Goal: Task Accomplishment & Management: Manage account settings

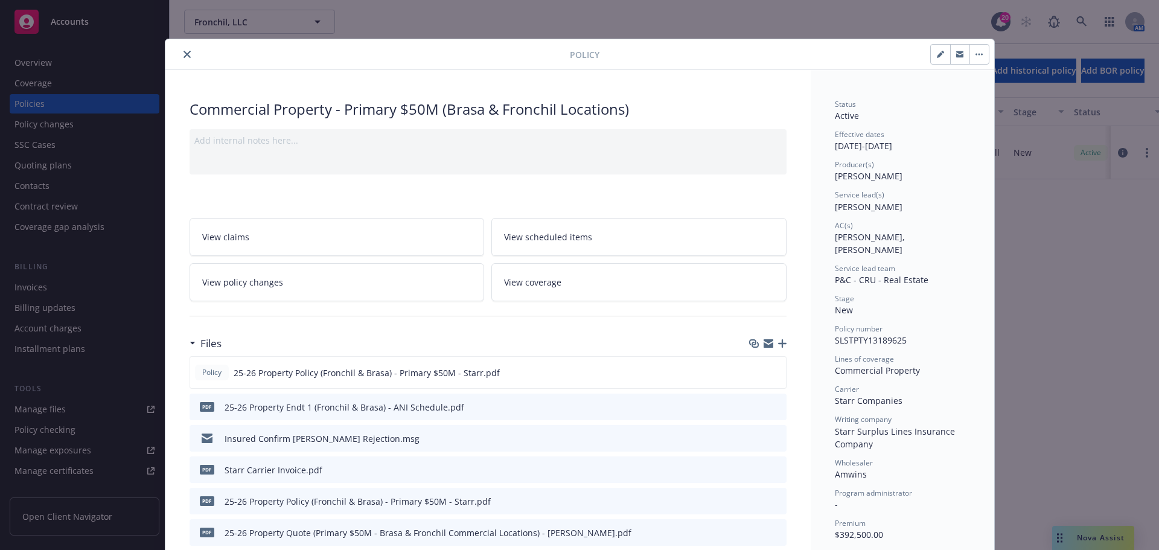
click at [184, 60] on button "close" at bounding box center [187, 54] width 14 height 14
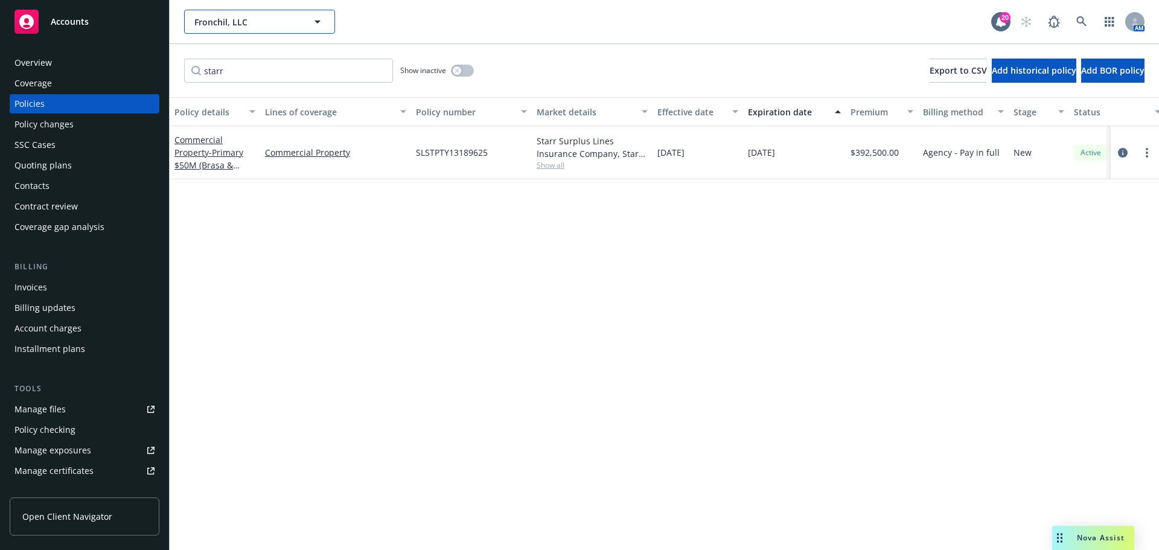
click at [262, 23] on span "Fronchil, LLC" at bounding box center [246, 22] width 104 height 13
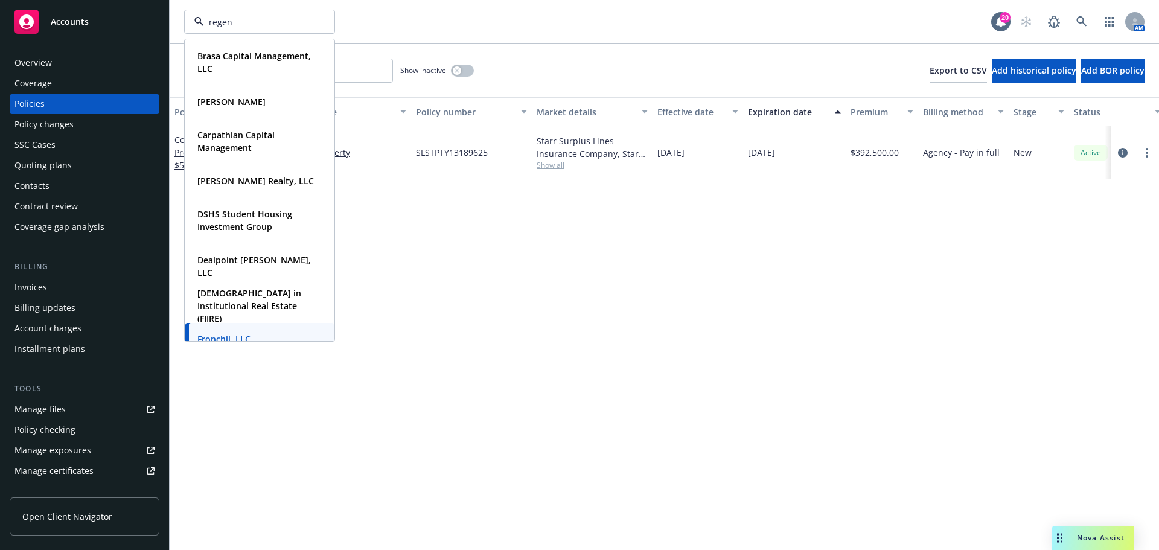
type input "regent"
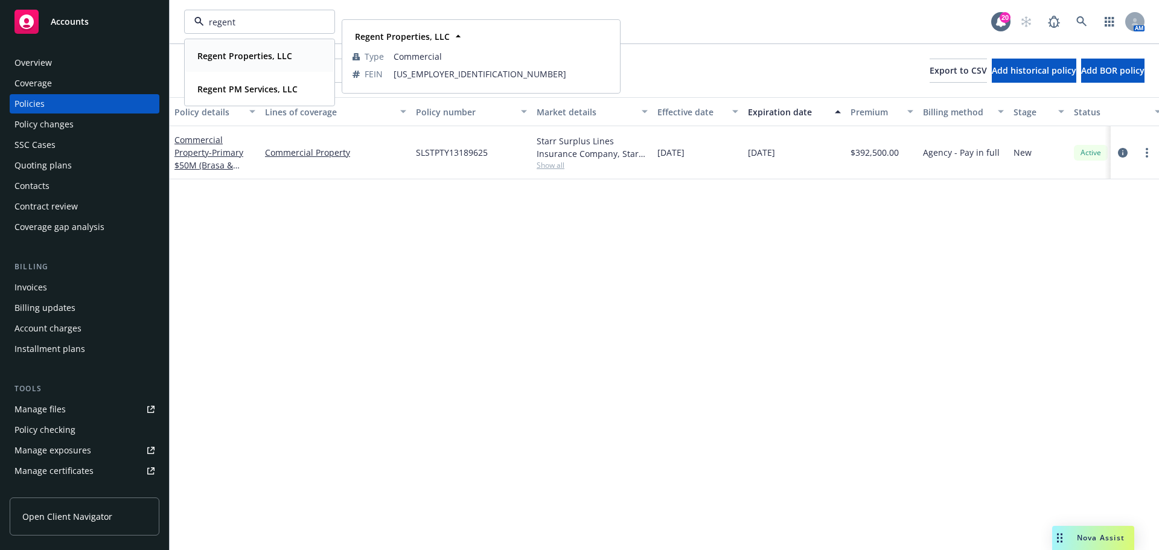
click at [243, 59] on strong "Regent Properties, LLC" at bounding box center [244, 55] width 95 height 11
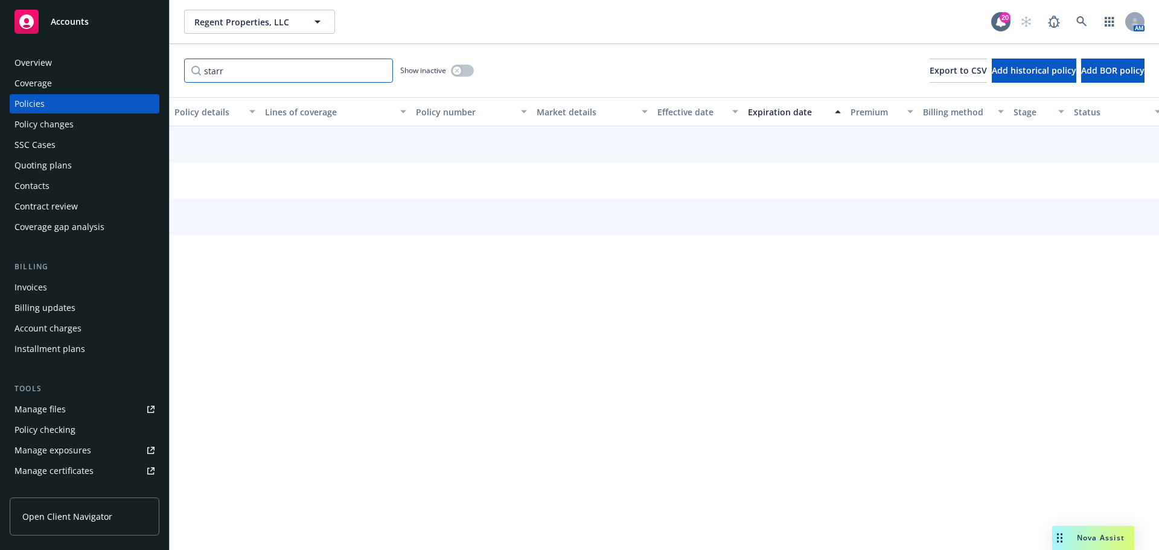
click at [252, 70] on input "starr" at bounding box center [288, 71] width 209 height 24
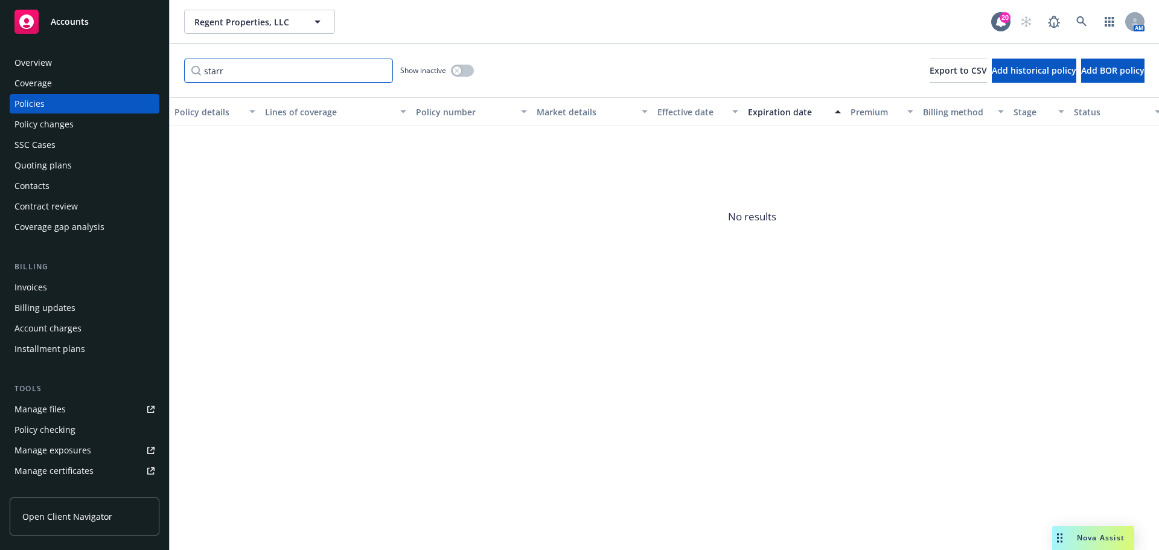
paste input "RN-7-0512523"
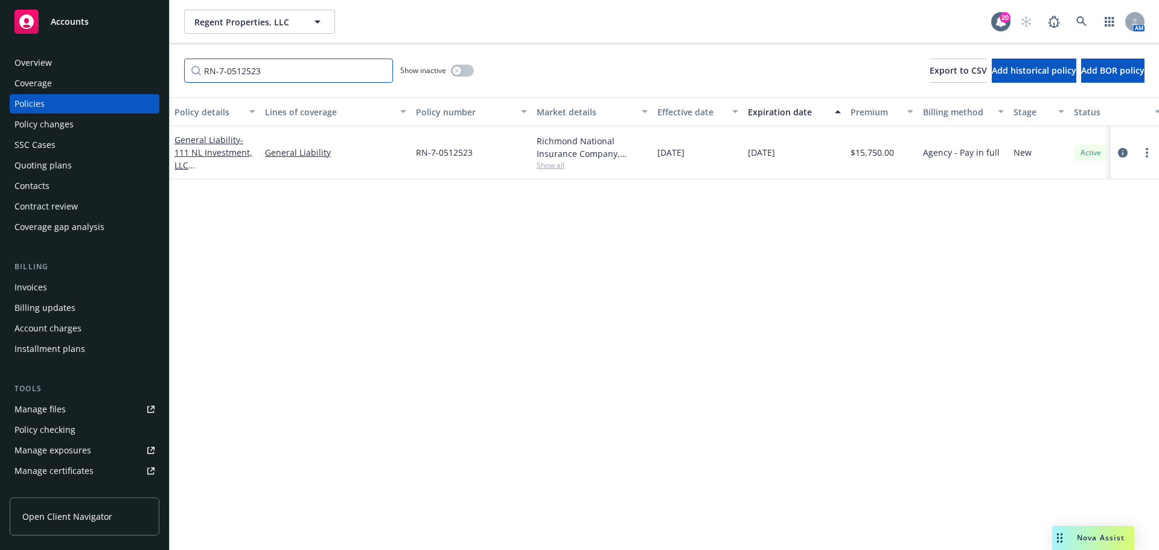
type input "RN-7-0512523"
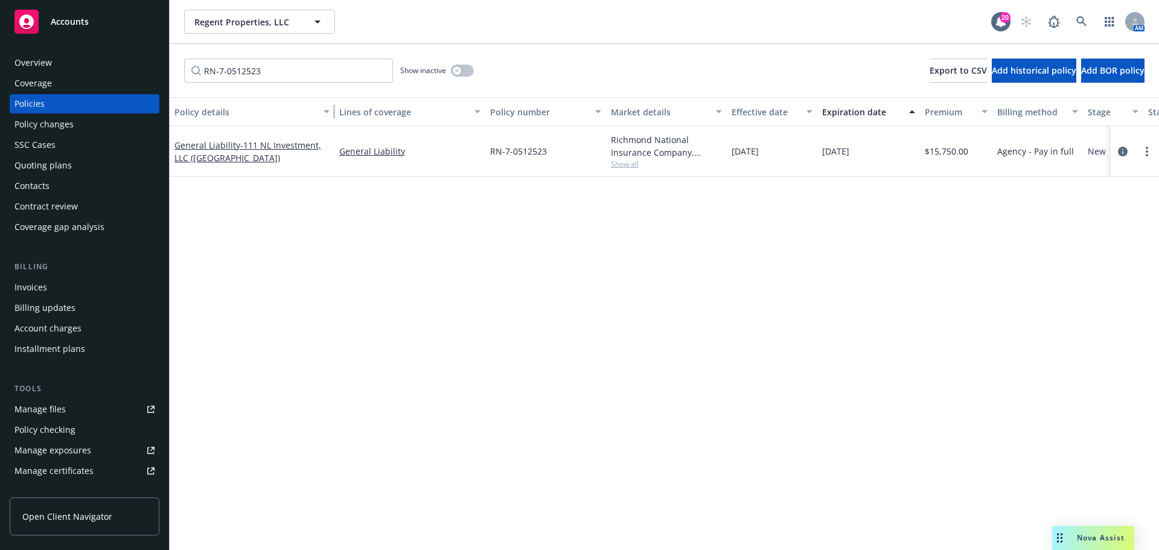
drag, startPoint x: 259, startPoint y: 114, endPoint x: 333, endPoint y: 113, distance: 74.3
click at [331, 113] on div "button" at bounding box center [328, 112] width 6 height 28
click at [289, 21] on span "Regent Properties, LLC" at bounding box center [246, 22] width 104 height 13
type input "fronchil"
click at [255, 61] on div "Fronchil, LLC" at bounding box center [260, 56] width 134 height 18
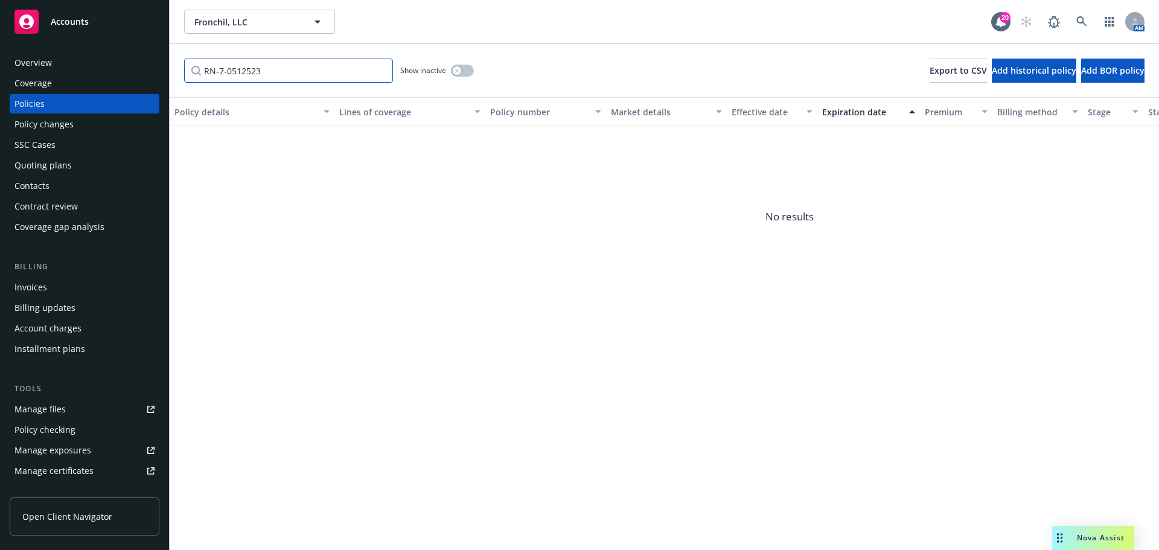
click at [280, 73] on input "RN-7-0512523" at bounding box center [288, 71] width 209 height 24
paste input "Y-630-6C54055A-TIL-25"
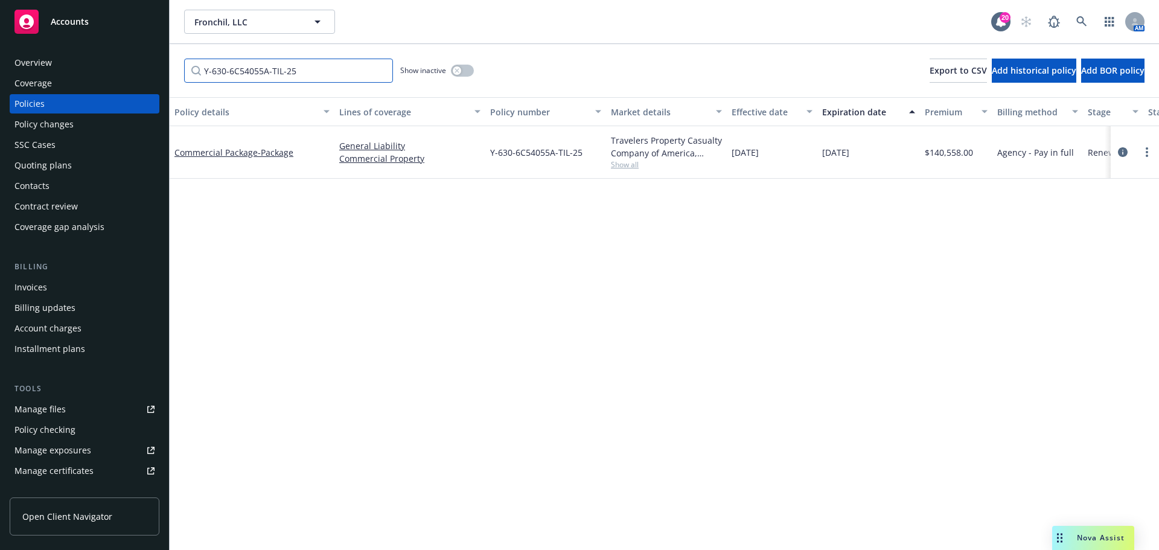
type input "Y-630-6C54055A-TIL-25"
click at [1125, 153] on icon "circleInformation" at bounding box center [1123, 152] width 10 height 10
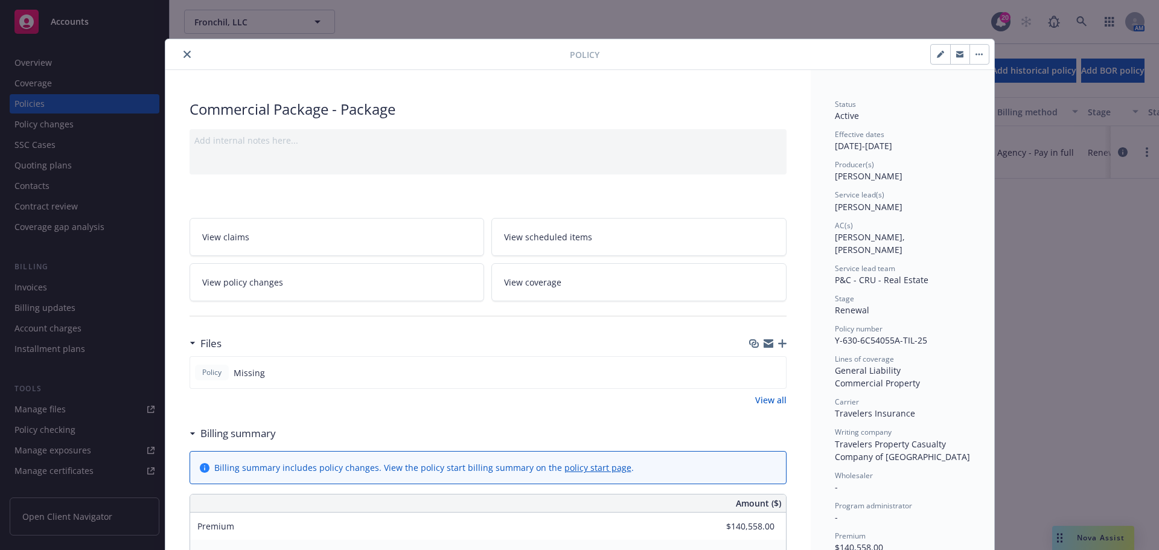
click at [773, 337] on div "Files" at bounding box center [488, 343] width 597 height 25
click at [778, 344] on icon "button" at bounding box center [782, 343] width 8 height 8
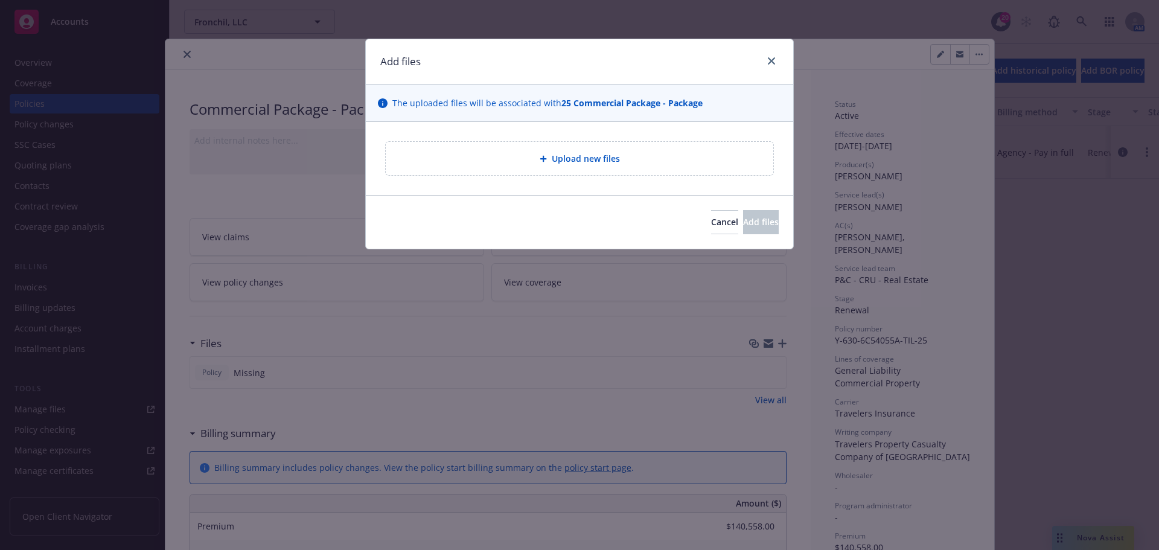
click at [567, 173] on div "Upload new files" at bounding box center [580, 158] width 388 height 33
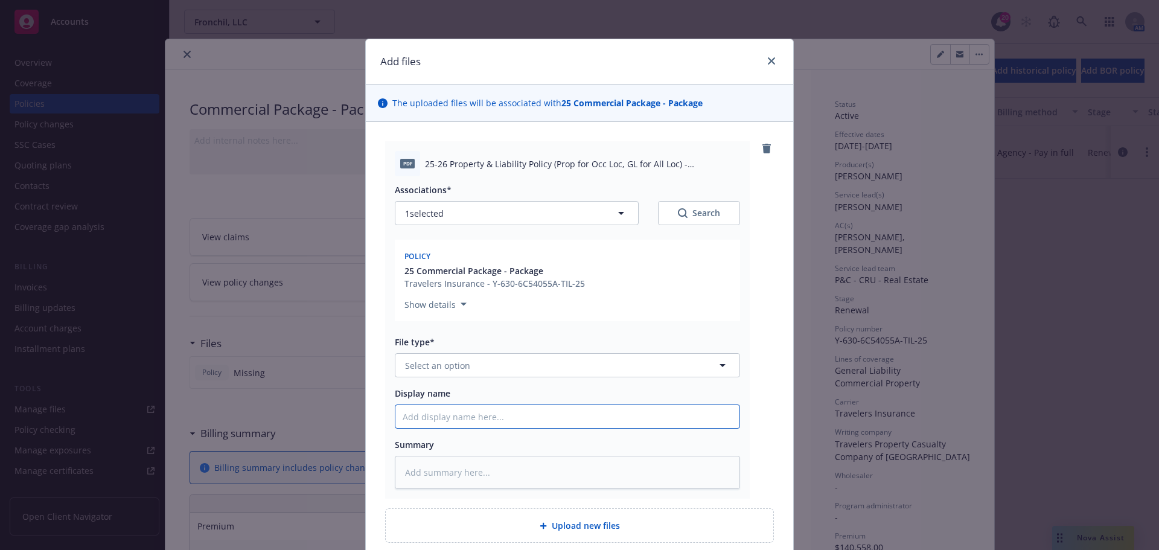
click at [475, 414] on input "Display name" at bounding box center [567, 416] width 344 height 23
paste input "25-26 Property & Liability Policy (Prop for Occ Loc, GL for All Loc) - Travelers"
type textarea "x"
type input "25-26 Property & Liability Policy (Prop for Occ Loc, GL for All Loc) - Travelers"
click at [507, 366] on button "Select an option" at bounding box center [567, 365] width 345 height 24
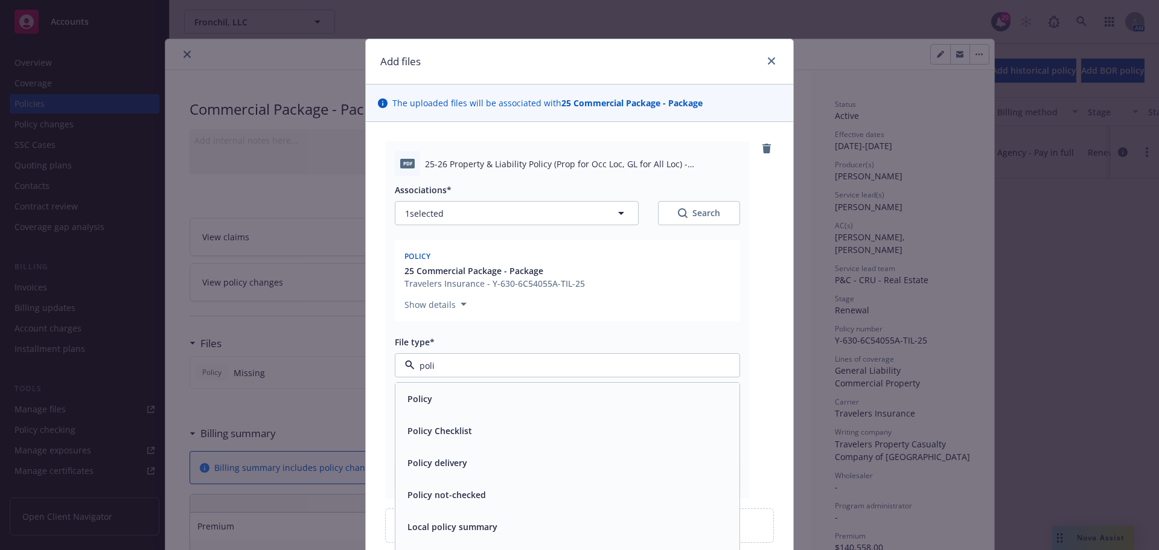
type input "polic"
click at [496, 394] on div "Policy" at bounding box center [568, 399] width 330 height 18
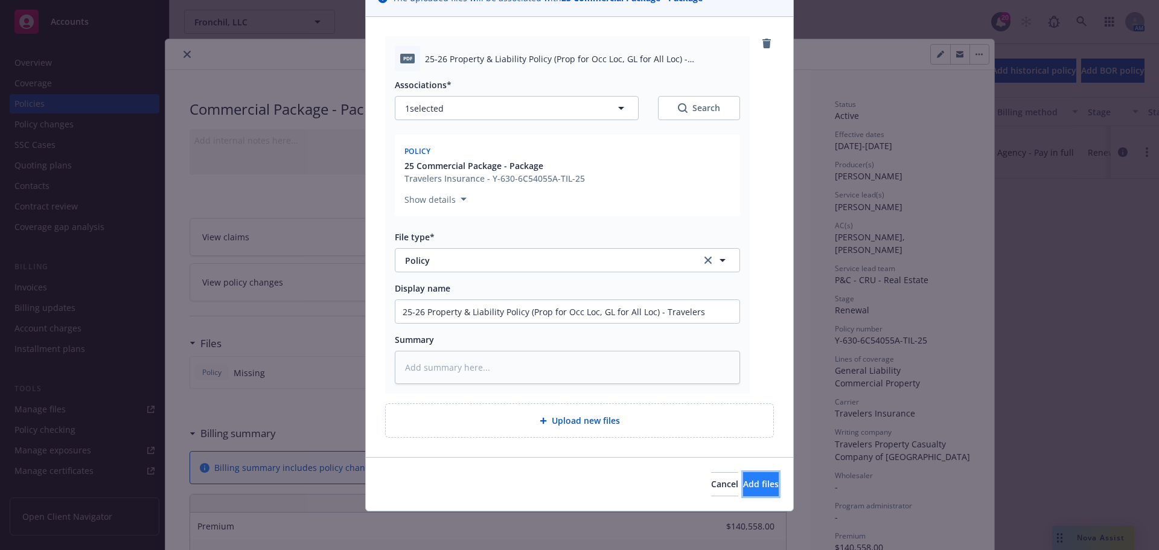
click at [743, 474] on button "Add files" at bounding box center [761, 484] width 36 height 24
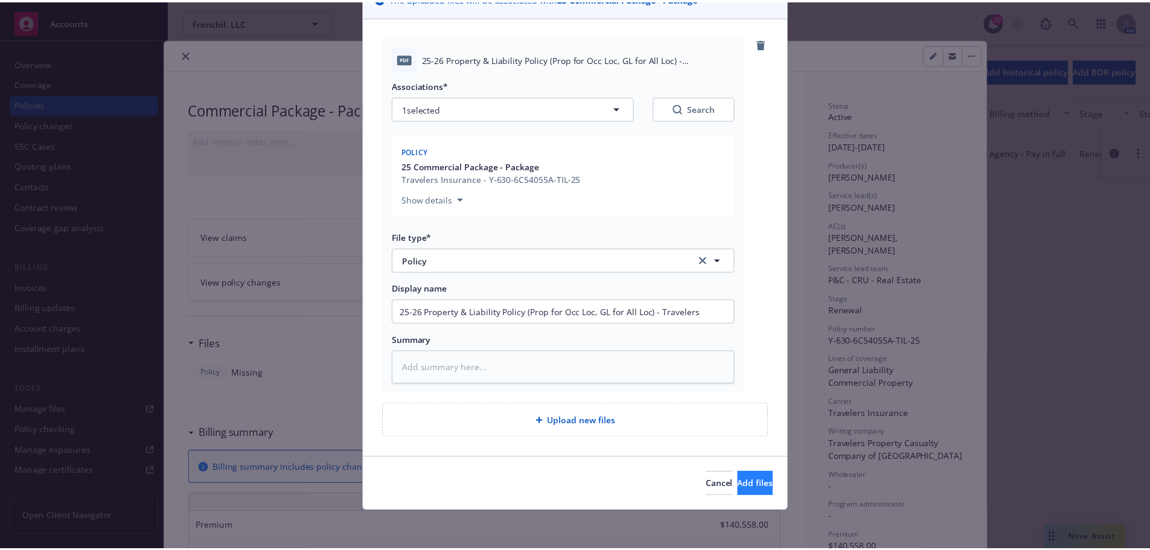
scroll to position [61, 0]
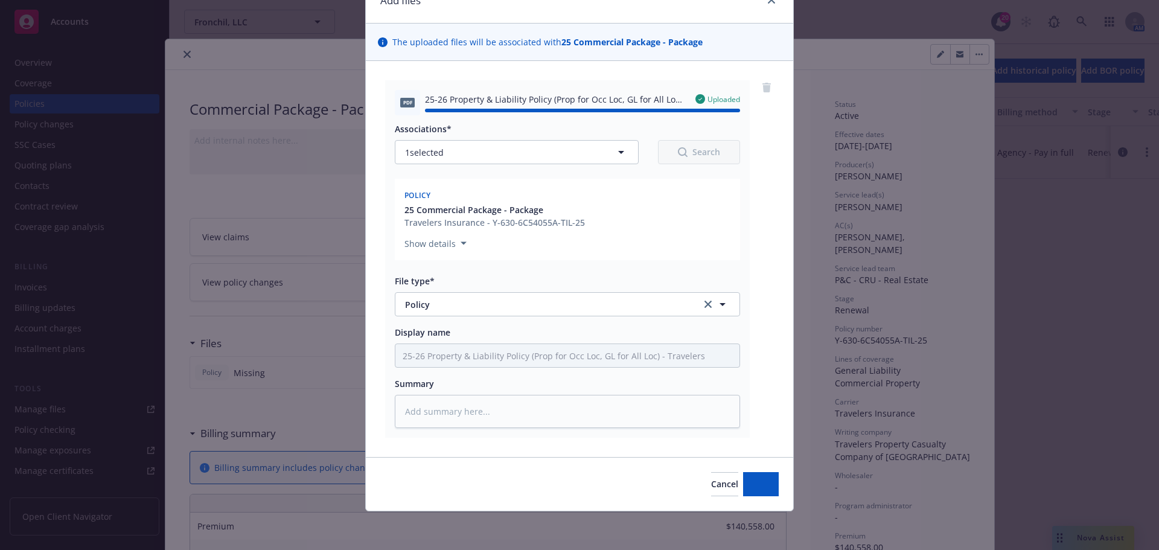
type textarea "x"
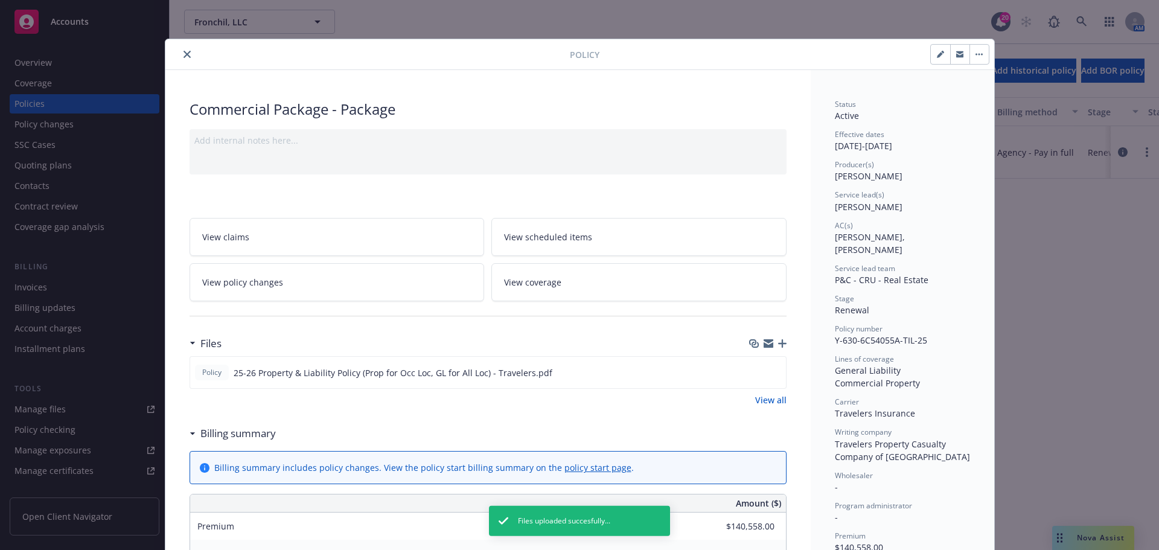
click at [184, 54] on icon "close" at bounding box center [187, 54] width 7 height 7
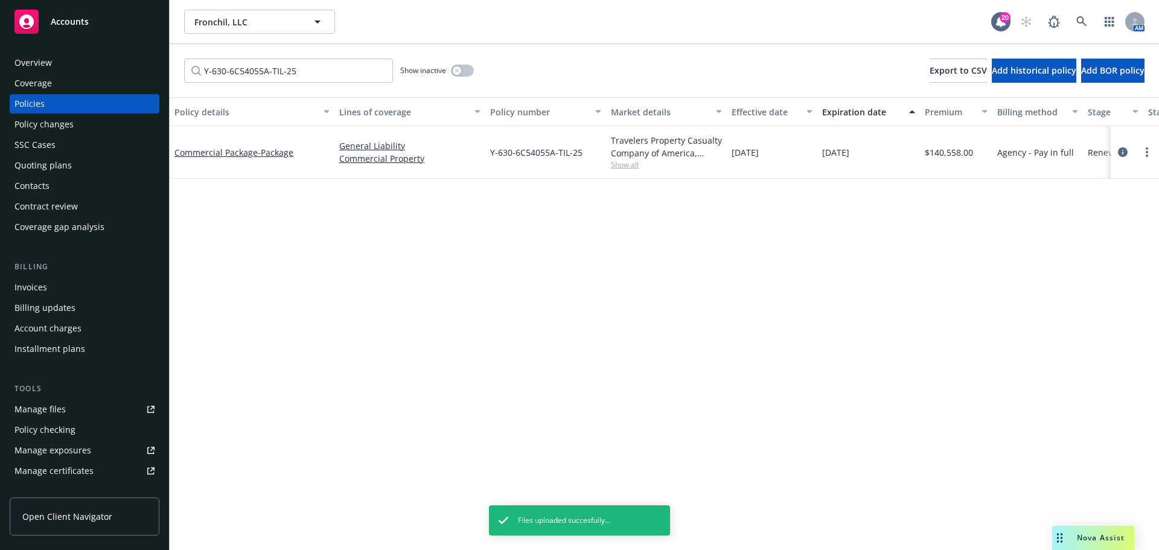
click at [94, 120] on div "Policy changes" at bounding box center [84, 124] width 140 height 19
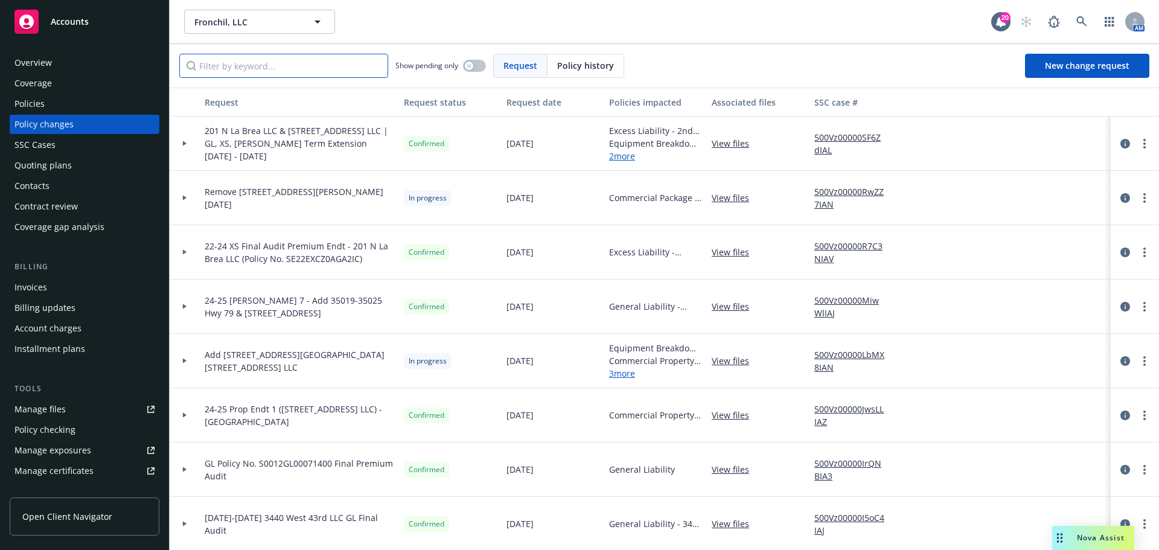
click at [269, 68] on input "Filter by keyword..." at bounding box center [283, 66] width 209 height 24
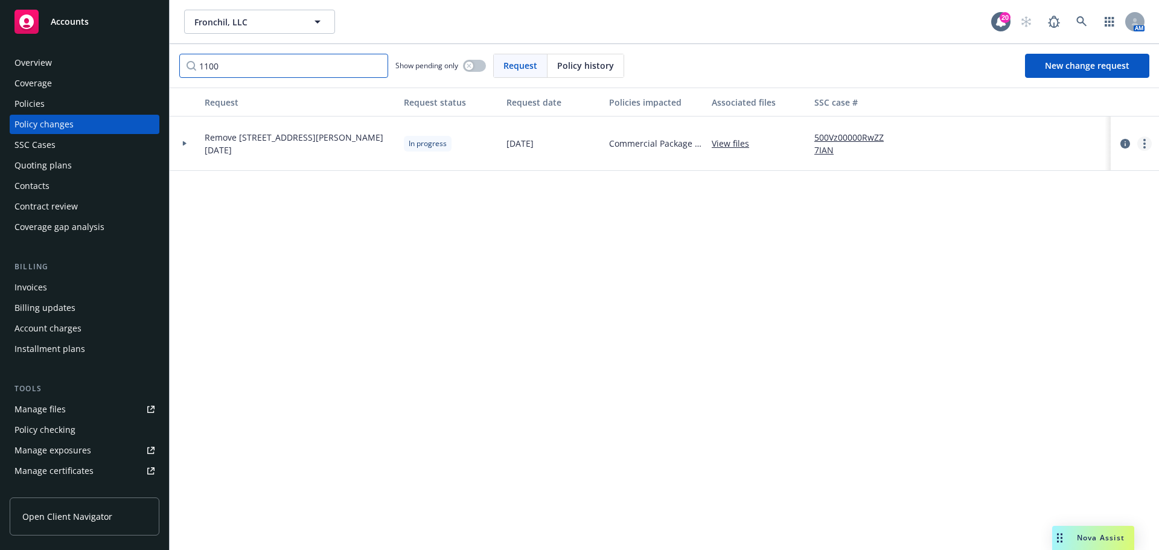
type input "1100"
click at [1145, 144] on circle "more" at bounding box center [1145, 143] width 2 height 2
click at [1017, 247] on link "Resume workflow" at bounding box center [1047, 241] width 207 height 24
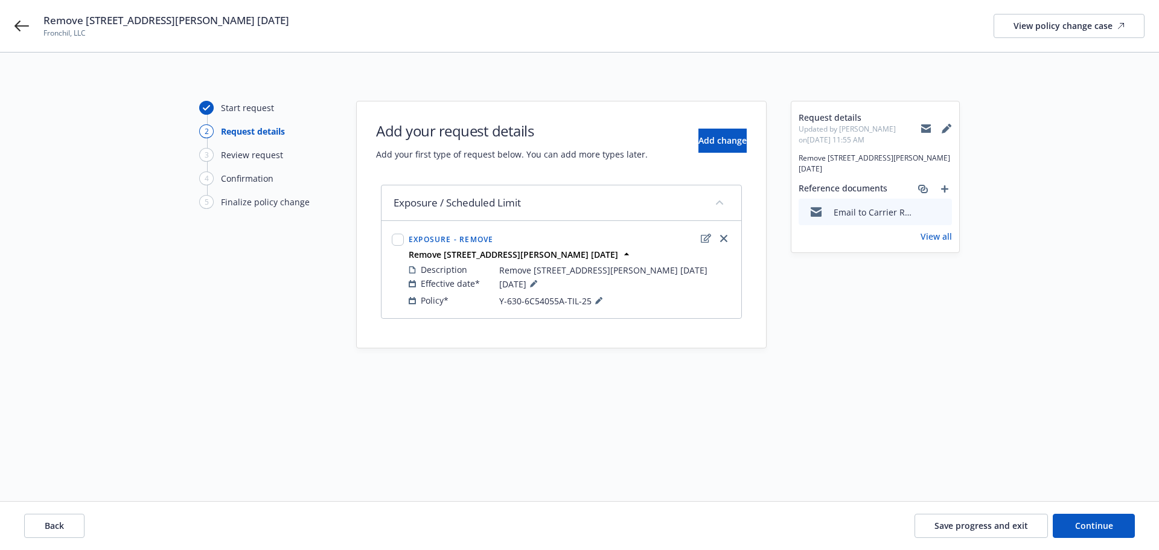
click at [890, 420] on div "Request details Updated by [PERSON_NAME] on [DATE] 11:55 AM Remove 1100 & [STRE…" at bounding box center [875, 277] width 169 height 352
click at [1099, 534] on button "Continue" at bounding box center [1094, 526] width 82 height 24
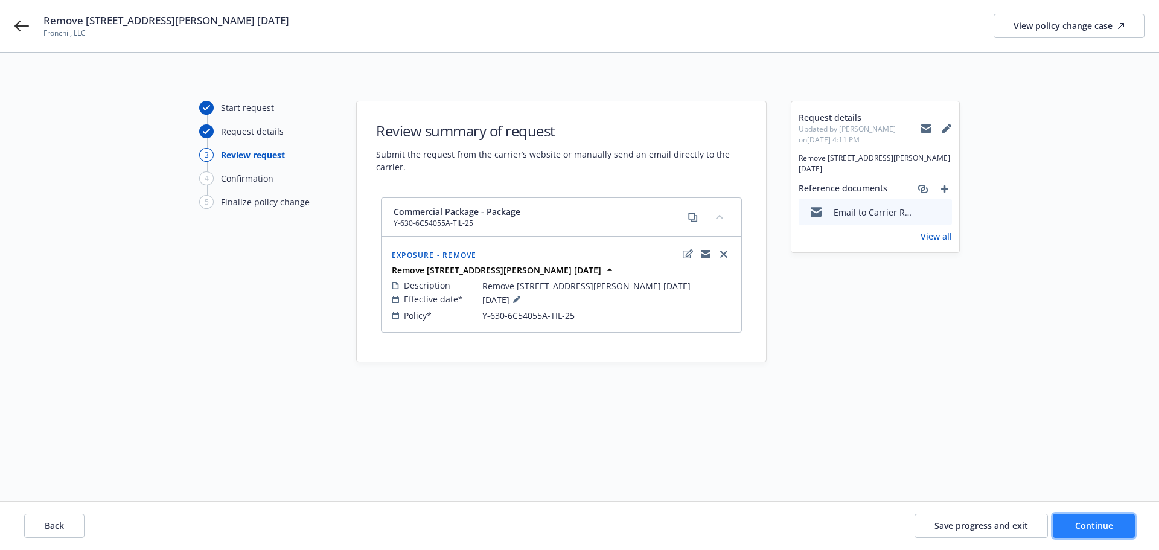
click at [1098, 516] on button "Continue" at bounding box center [1094, 526] width 82 height 24
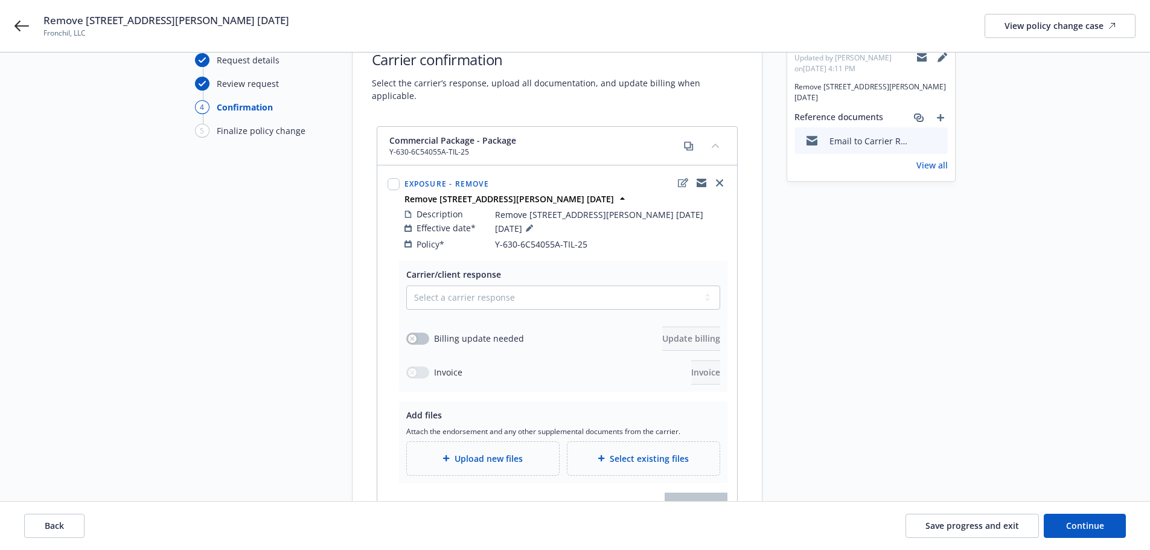
scroll to position [54, 0]
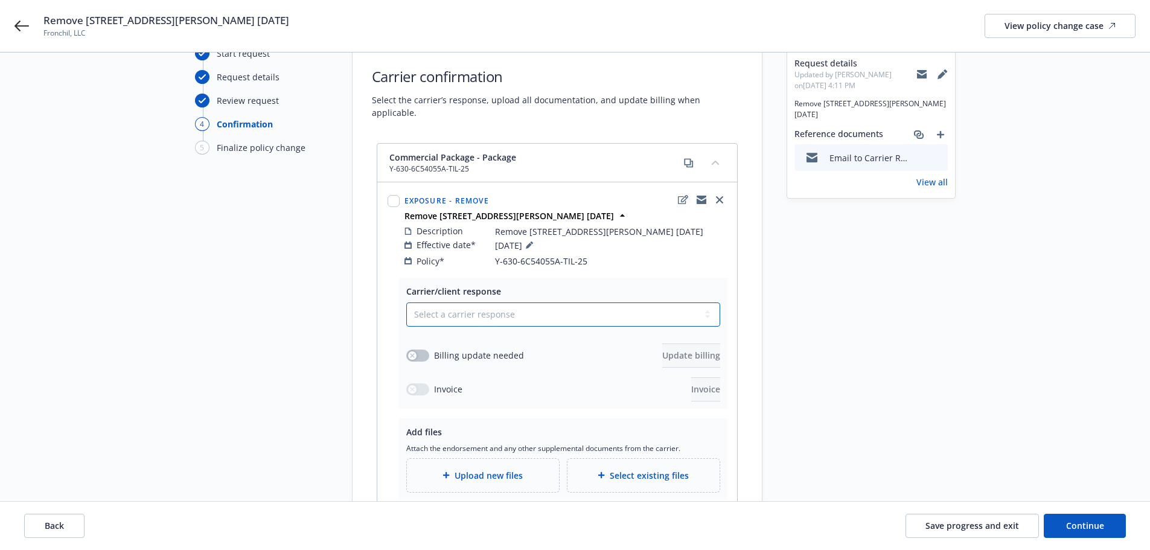
click at [525, 310] on select "Select a carrier response Accepted Accepted with revision No endorsement needed…" at bounding box center [563, 314] width 314 height 24
select select "ACCEPTED"
click at [406, 302] on select "Select a carrier response Accepted Accepted with revision No endorsement needed…" at bounding box center [563, 314] width 314 height 24
click at [417, 359] on button "button" at bounding box center [417, 356] width 23 height 12
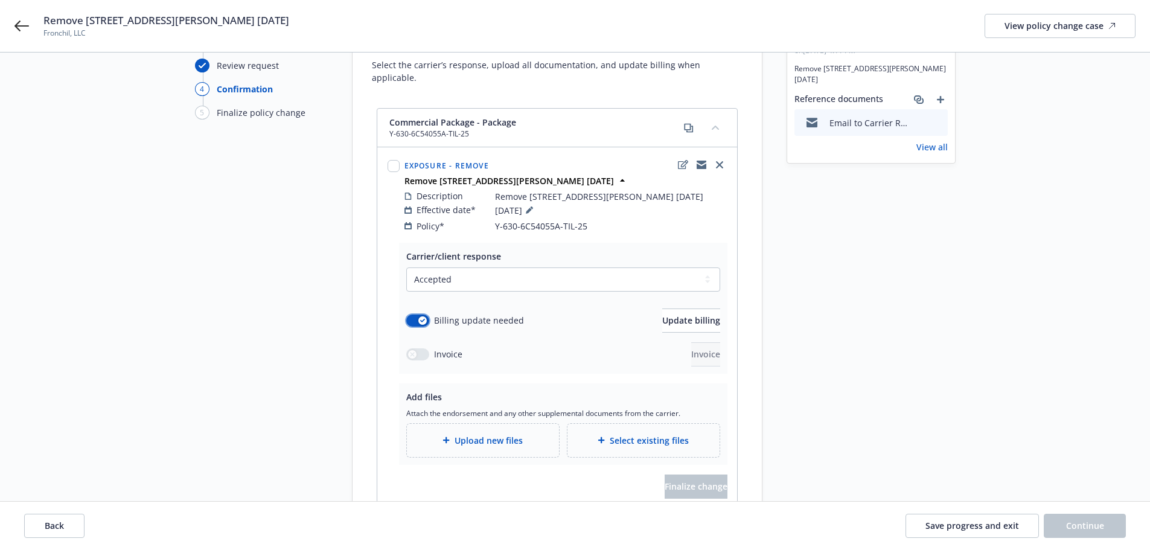
scroll to position [115, 0]
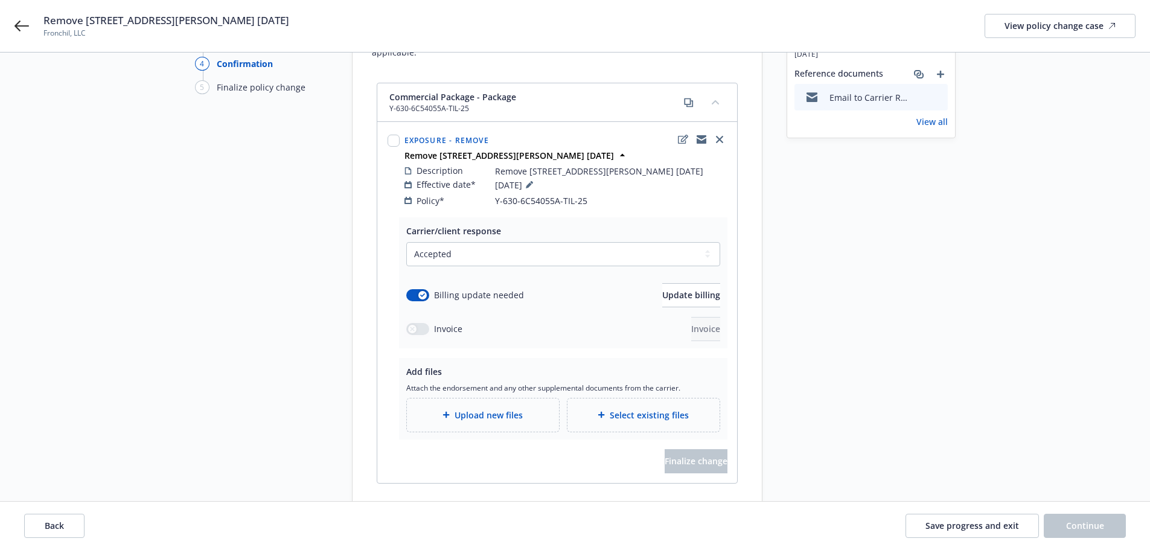
click at [470, 408] on div "Upload new files" at bounding box center [483, 415] width 133 height 14
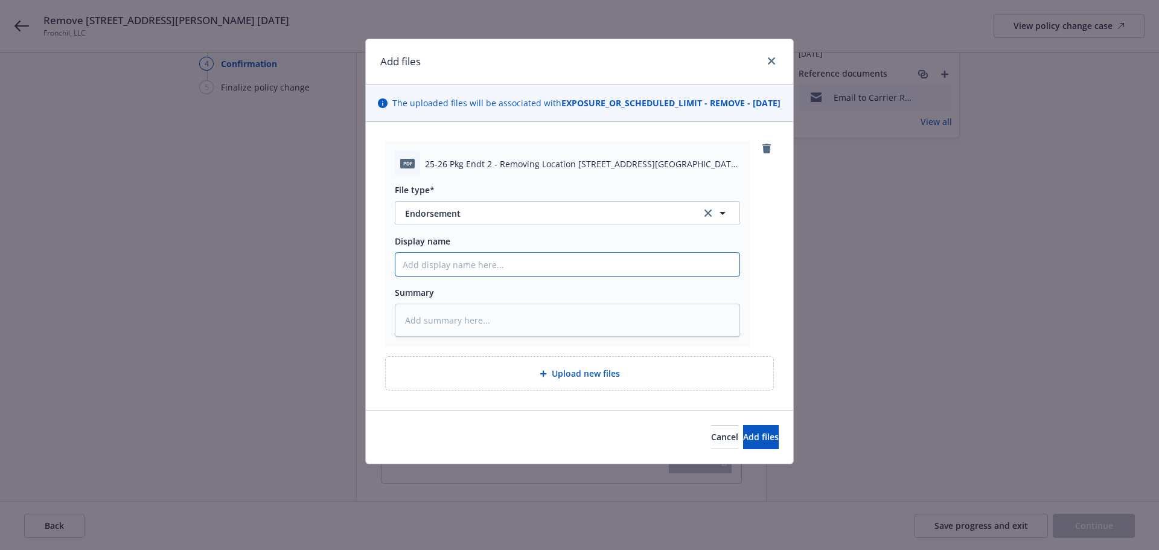
click at [440, 270] on input "Display name" at bounding box center [567, 264] width 344 height 23
click at [499, 273] on input "Display name" at bounding box center [567, 264] width 344 height 23
paste input "25-26 Pkg Endt 2 - Removing Location [STREET_ADDRESS][GEOGRAPHIC_DATA][PERSON_N…"
type textarea "x"
type input "25-26 Pkg Endt 2 - Removing Location [STREET_ADDRESS][GEOGRAPHIC_DATA][PERSON_N…"
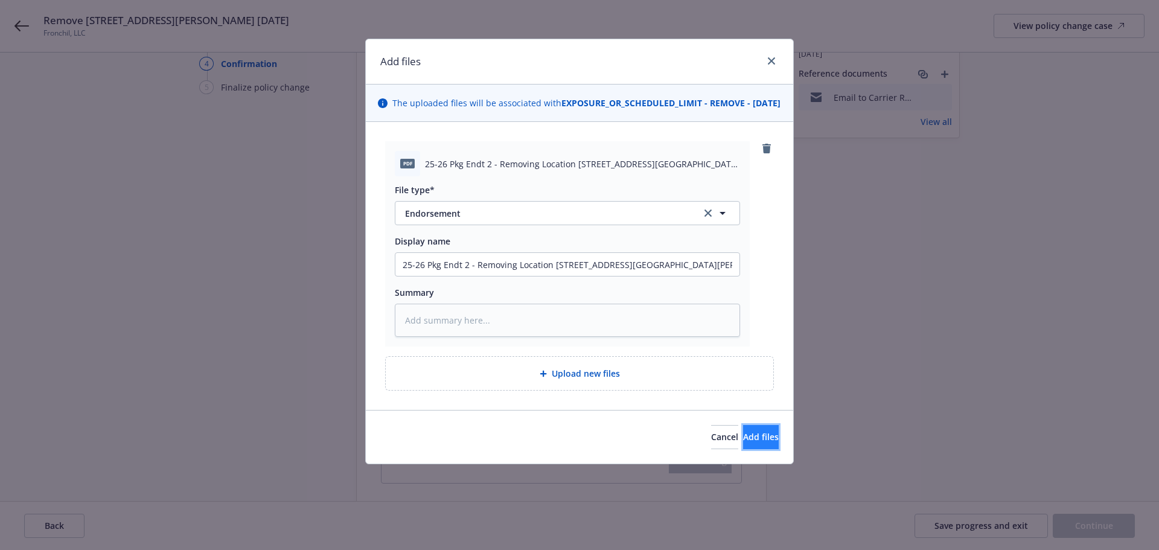
click at [753, 443] on span "Add files" at bounding box center [761, 436] width 36 height 11
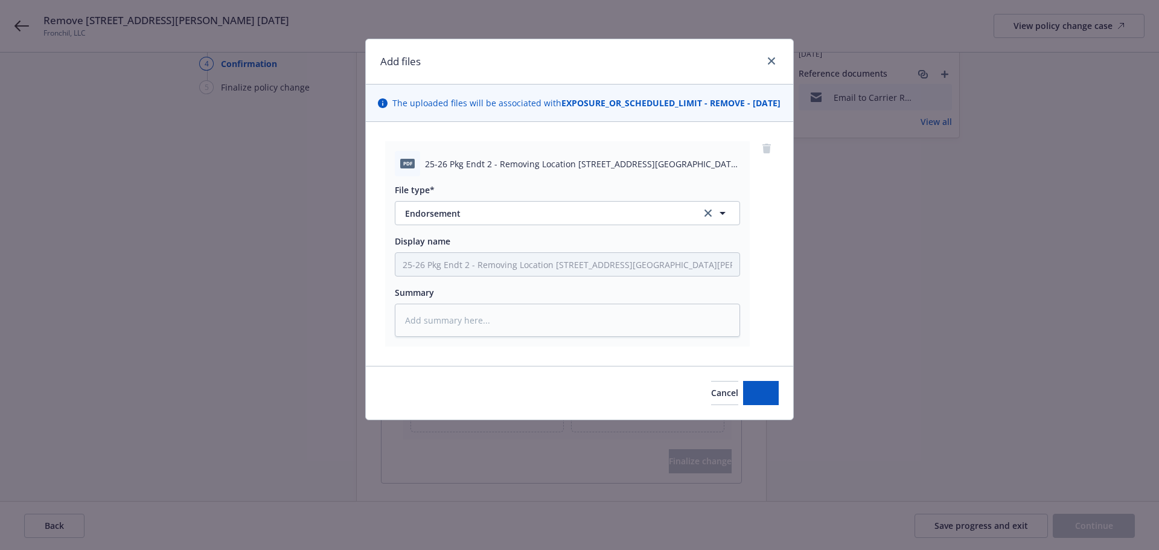
type textarea "x"
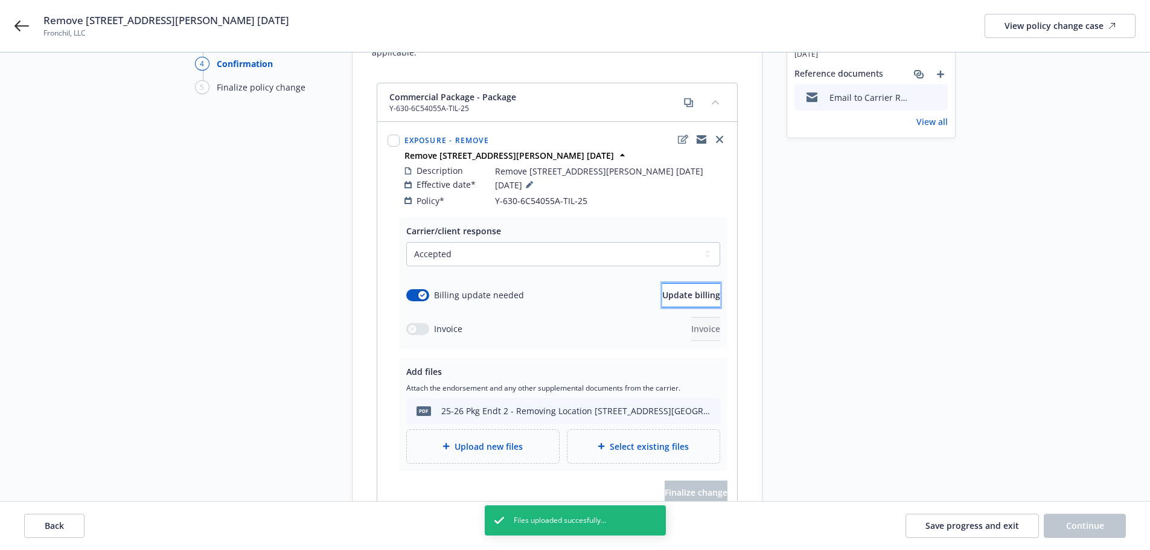
click at [677, 293] on span "Update billing" at bounding box center [691, 294] width 58 height 11
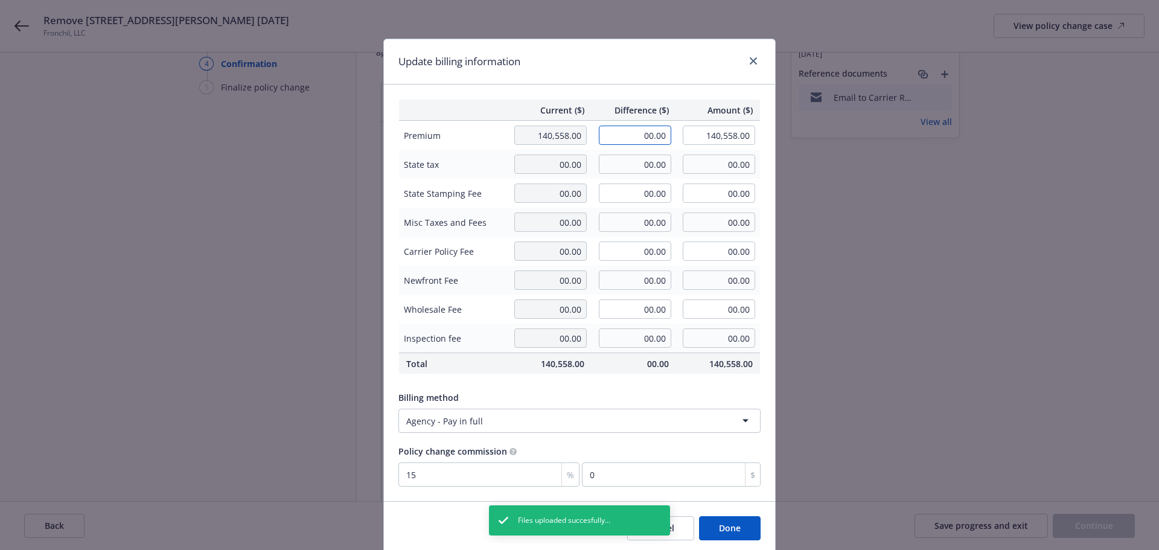
click at [632, 141] on input "00.00" at bounding box center [635, 135] width 72 height 19
type input "-7,781.00"
type input "132,777.00"
type input "-1167.15"
click at [652, 75] on div "Update billing information" at bounding box center [579, 61] width 391 height 45
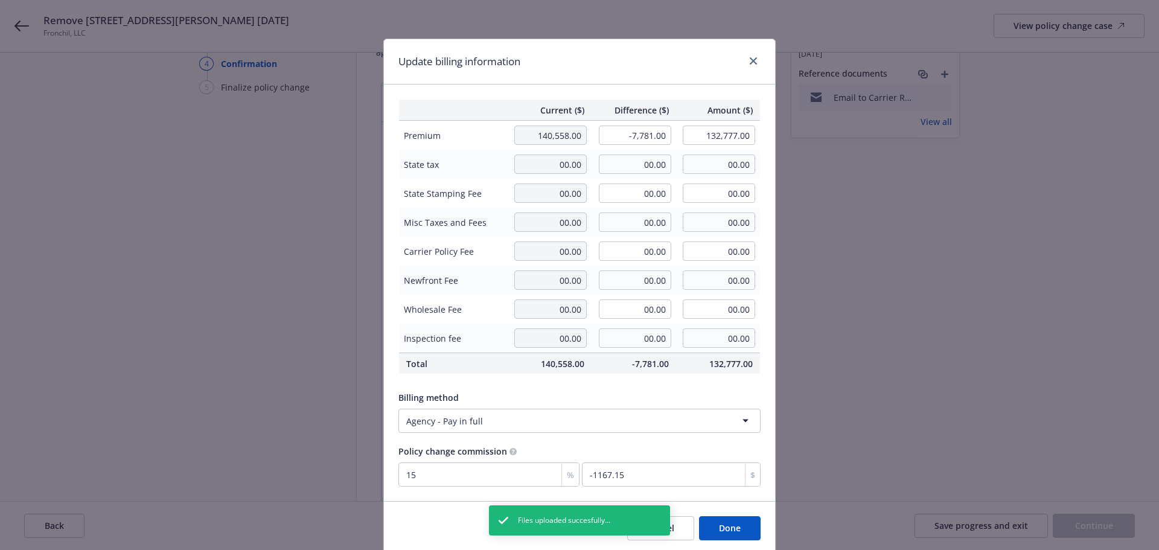
click at [726, 530] on button "Done" at bounding box center [730, 528] width 62 height 24
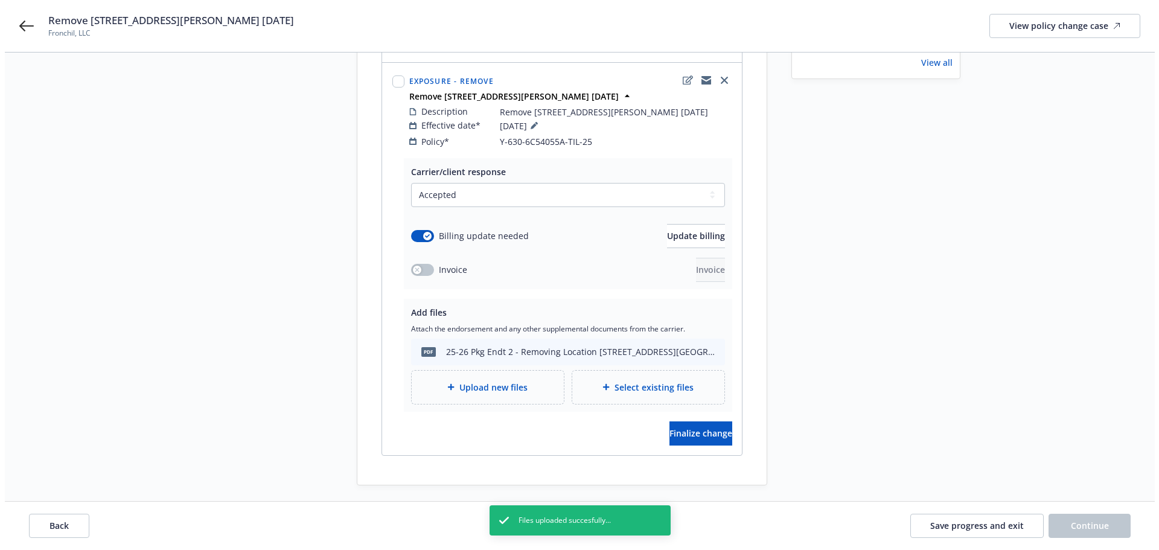
scroll to position [175, 0]
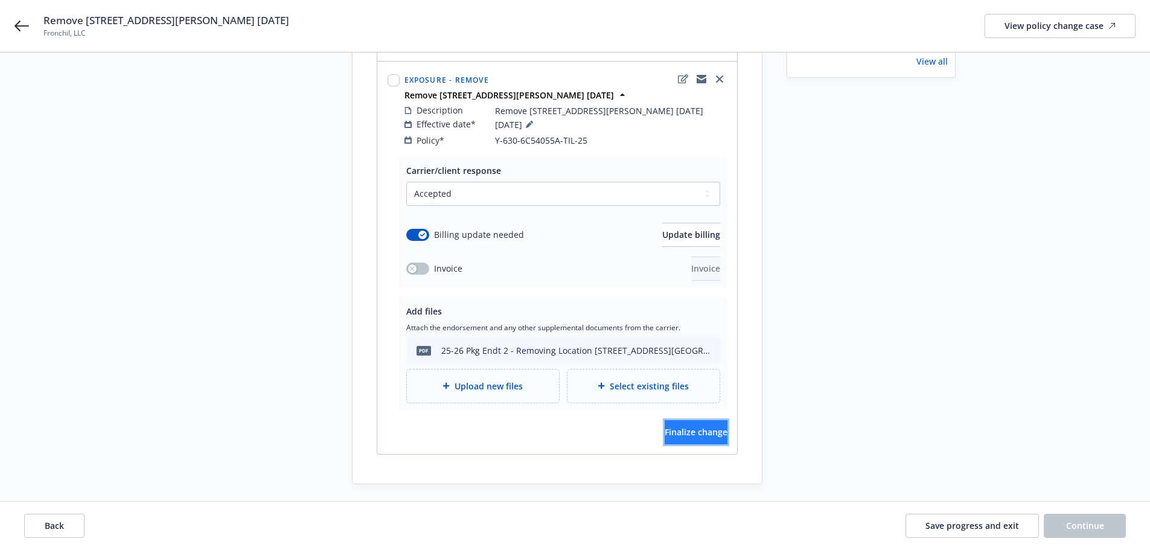
click at [672, 444] on button "Finalize change" at bounding box center [696, 432] width 63 height 24
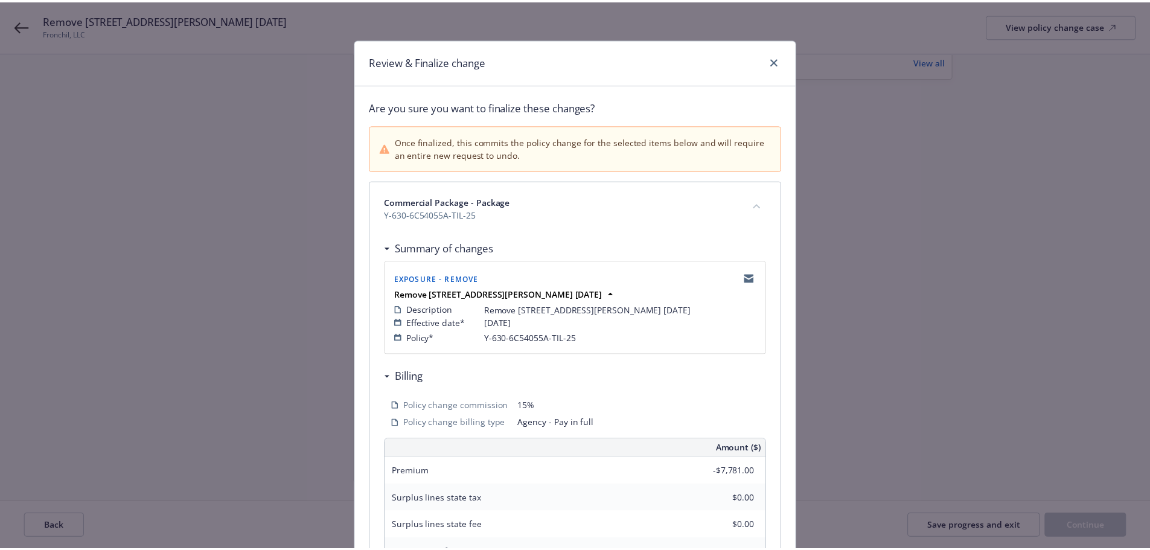
scroll to position [266, 0]
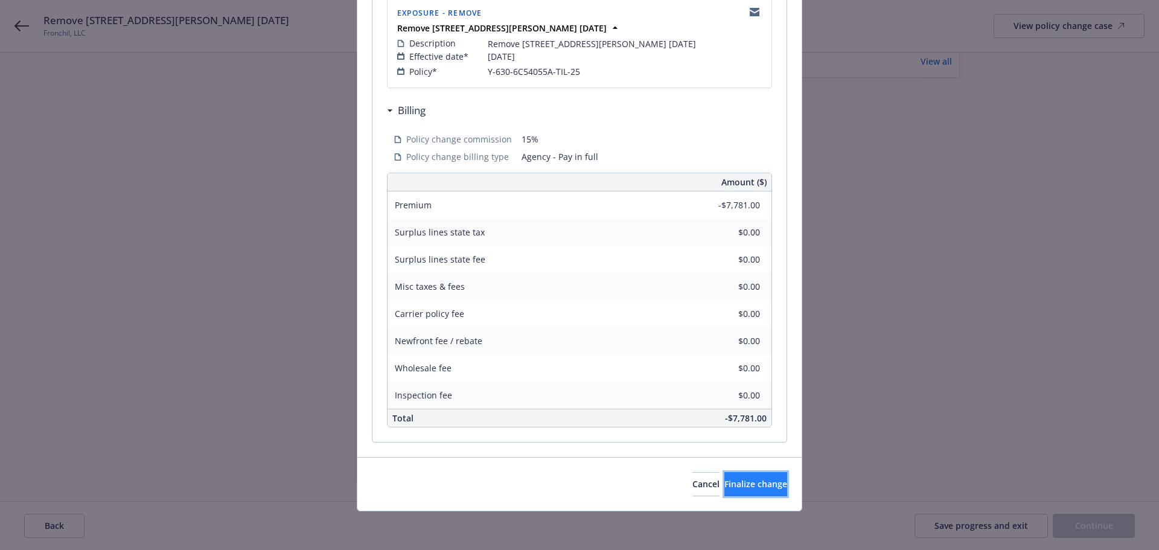
click at [725, 475] on button "Finalize change" at bounding box center [756, 484] width 63 height 24
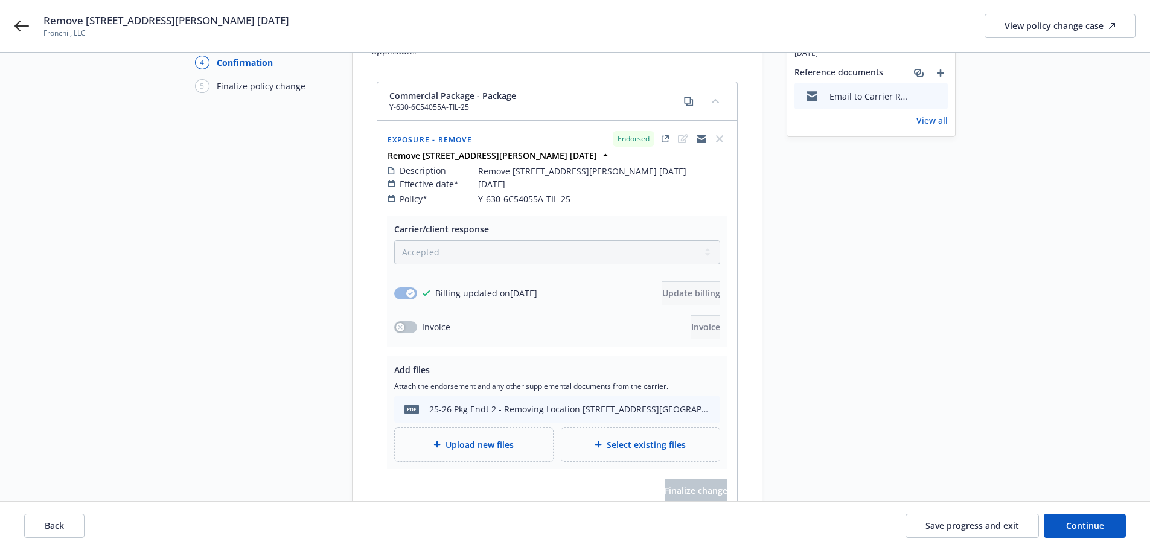
scroll to position [115, 0]
click at [1095, 526] on span "Continue" at bounding box center [1085, 525] width 38 height 11
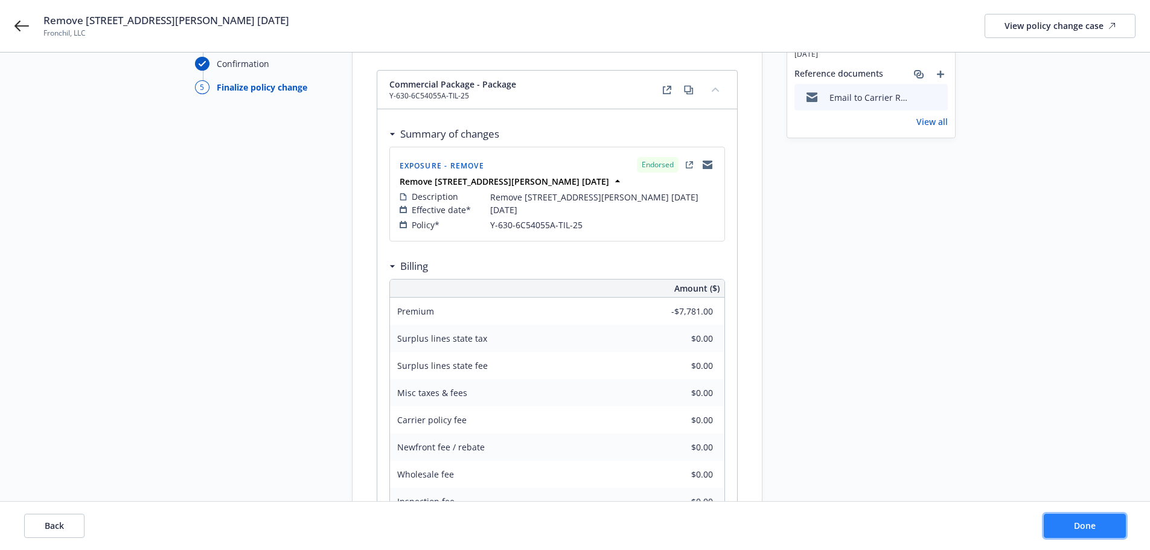
click at [1083, 522] on span "Done" at bounding box center [1085, 525] width 22 height 11
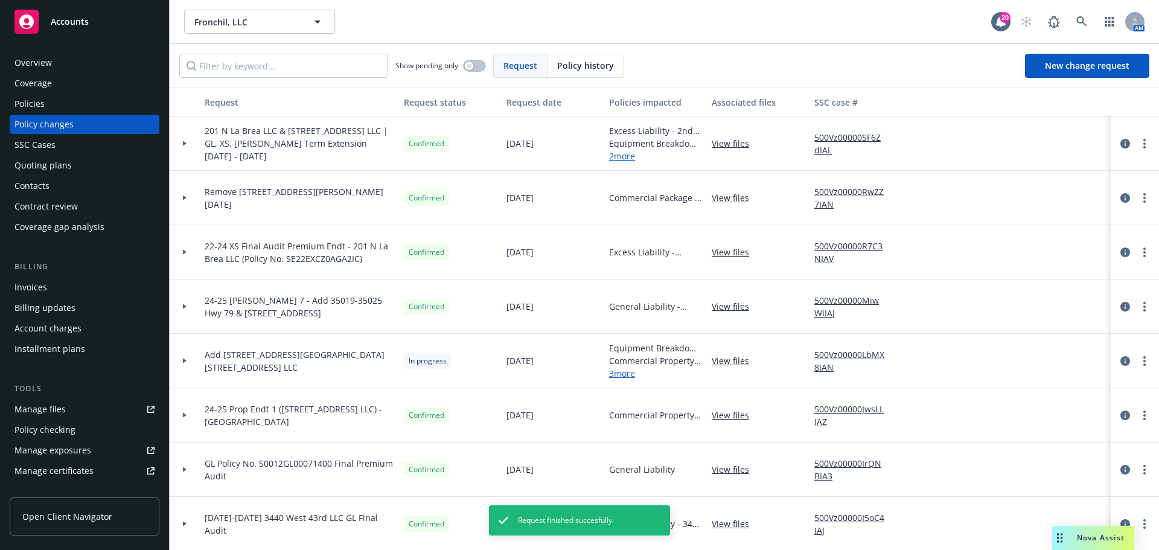
click at [59, 289] on div "Invoices" at bounding box center [84, 287] width 140 height 19
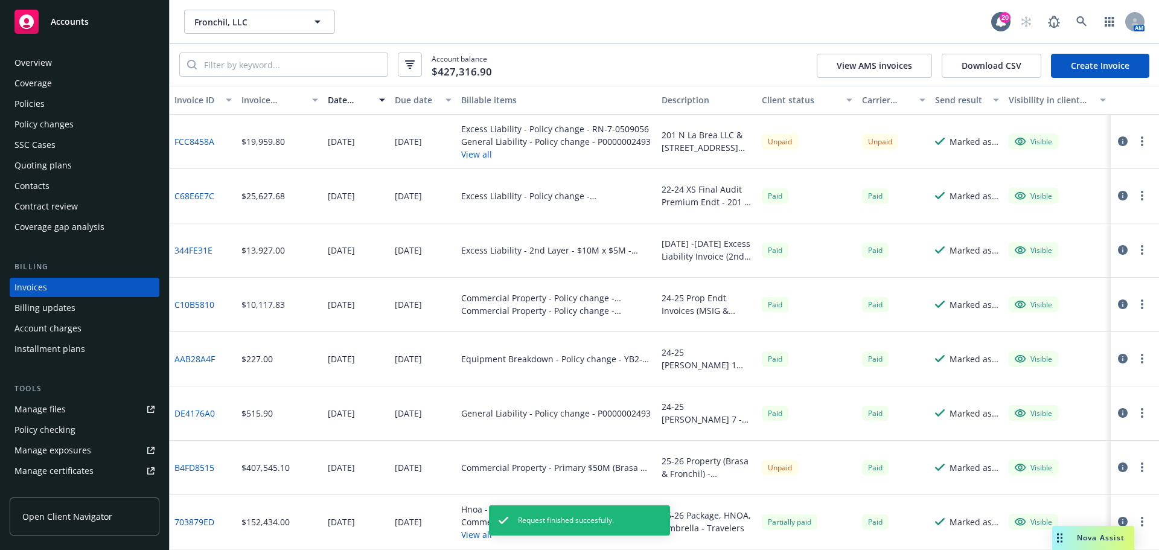
click at [1103, 69] on link "Create Invoice" at bounding box center [1100, 66] width 98 height 24
